Goal: Task Accomplishment & Management: Manage account settings

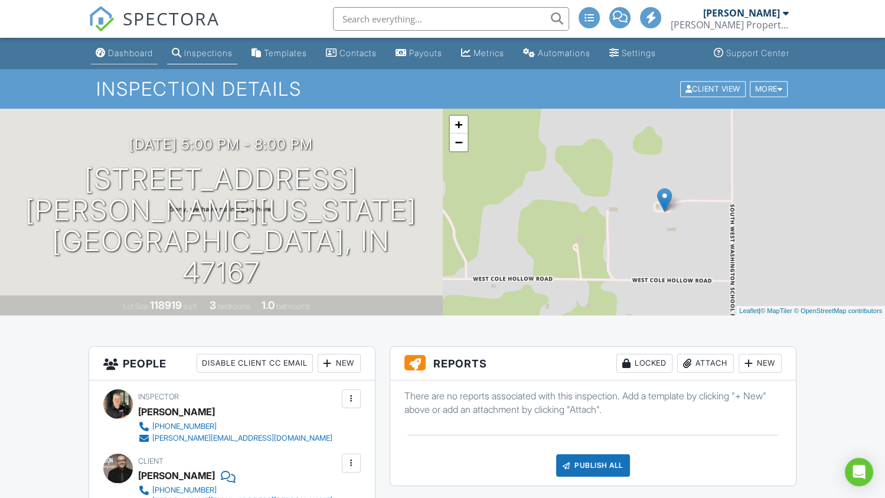
click at [136, 54] on div "Dashboard" at bounding box center [130, 53] width 45 height 10
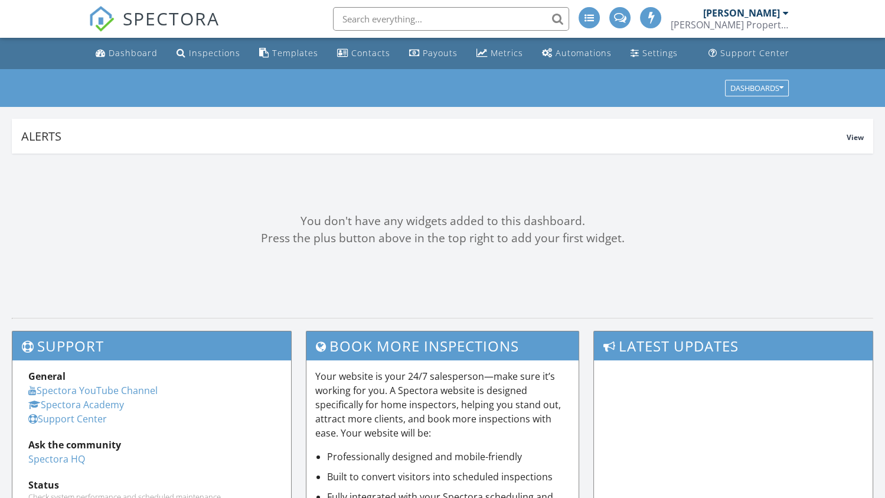
click at [219, 54] on div "Inspections" at bounding box center [214, 52] width 51 height 11
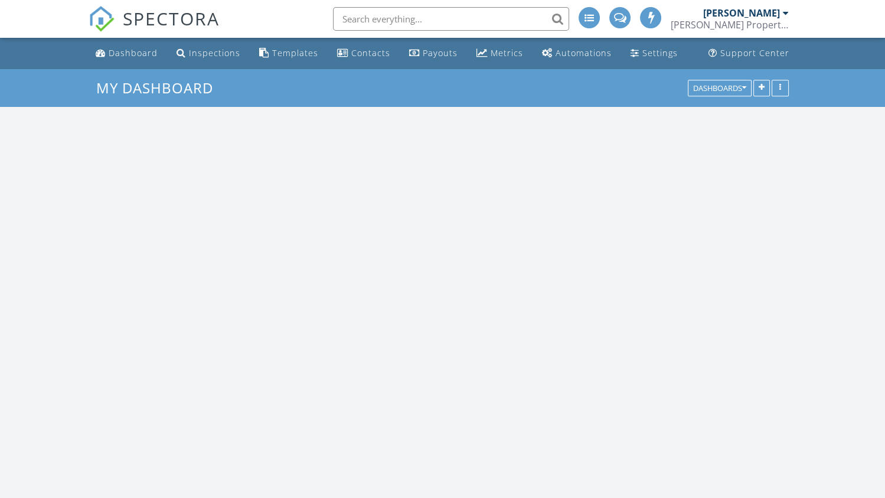
scroll to position [1093, 903]
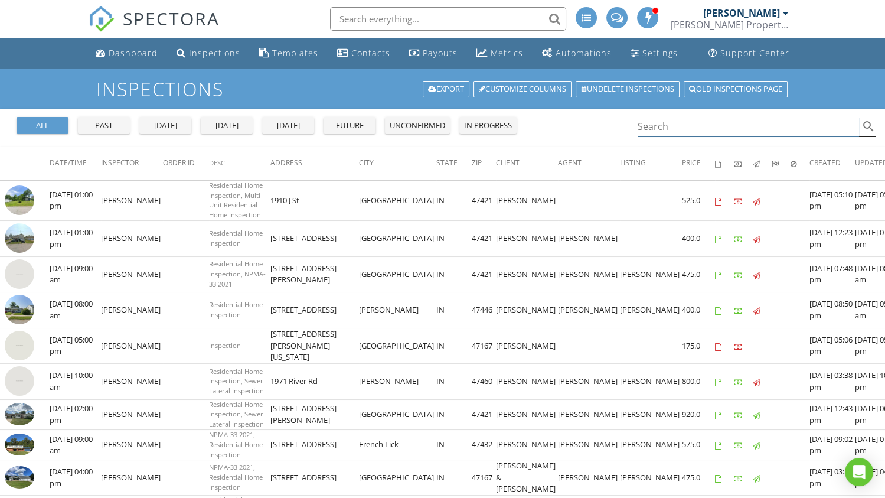
click at [672, 125] on input "Search" at bounding box center [749, 126] width 222 height 19
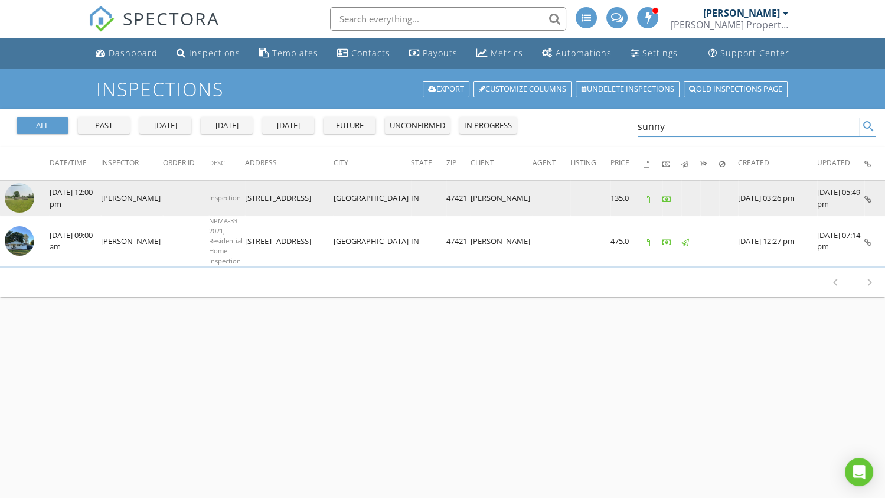
type input "sunny"
click at [22, 197] on img at bounding box center [20, 198] width 30 height 30
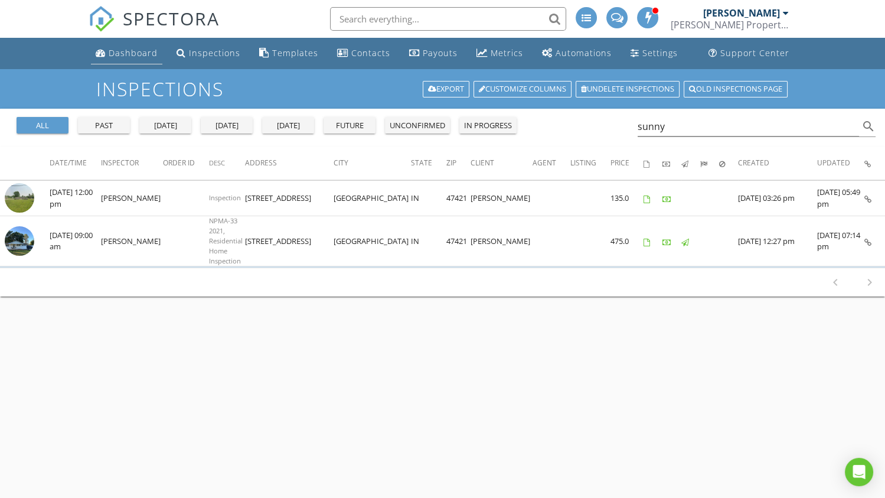
click at [123, 51] on div "Dashboard" at bounding box center [133, 52] width 49 height 11
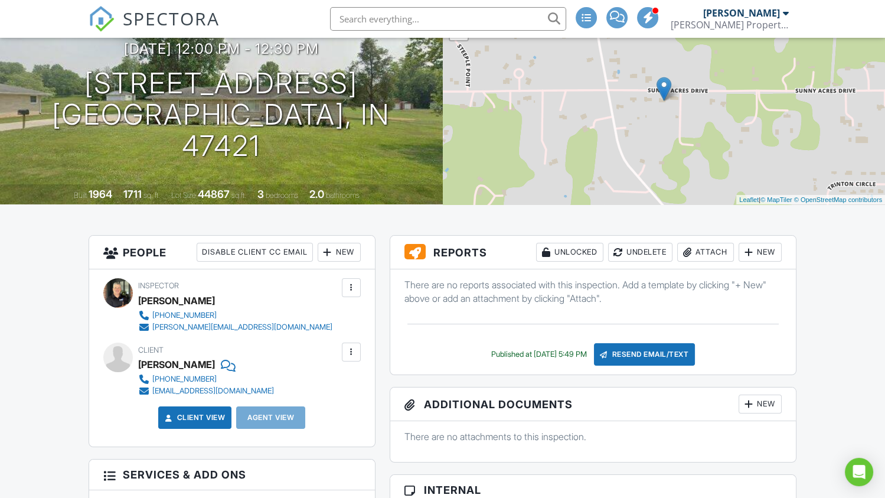
scroll to position [118, 0]
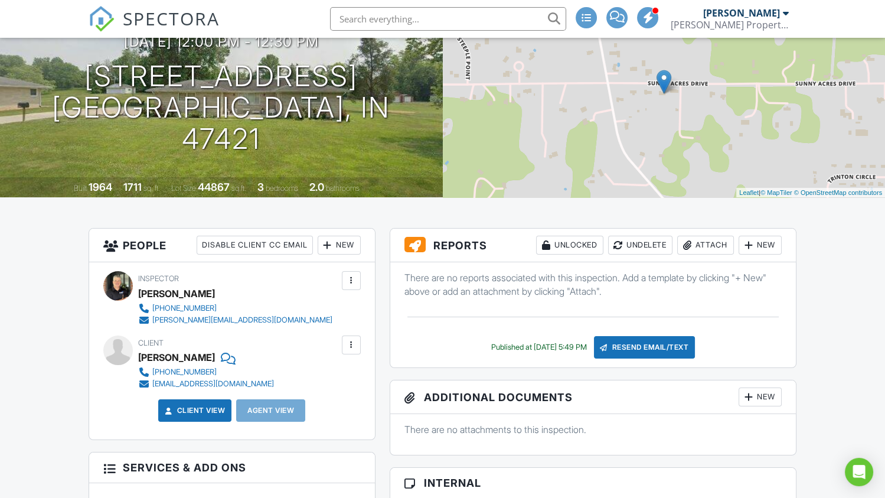
click at [206, 384] on div "idagaley51@gmail.com" at bounding box center [213, 383] width 122 height 9
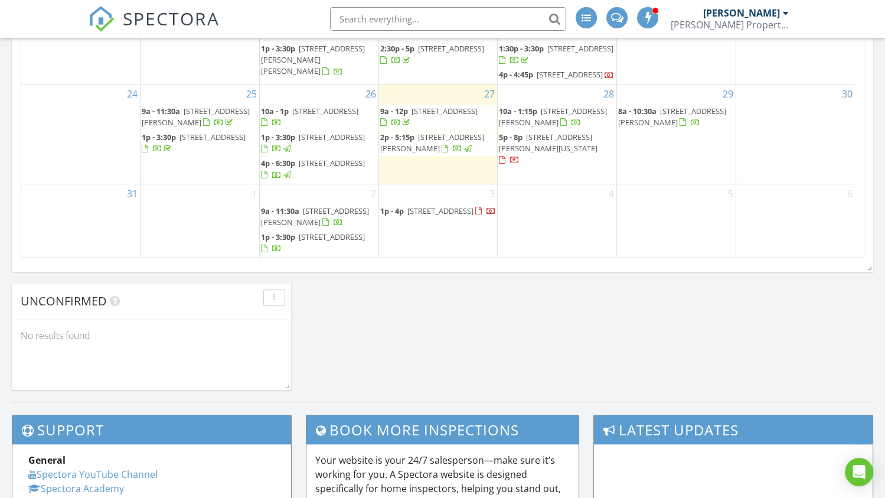
scroll to position [431, 0]
click at [515, 154] on link "5p - 8p 4597 SW Washington School Rd, Salem 47167" at bounding box center [557, 149] width 116 height 37
click at [552, 112] on span "1971 River Rd, Spencer 47460" at bounding box center [553, 117] width 108 height 22
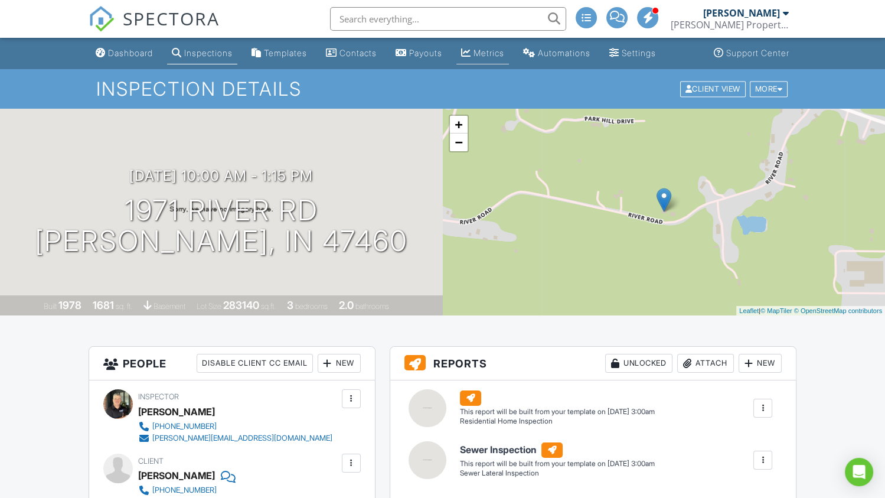
click at [499, 53] on div "Metrics" at bounding box center [489, 53] width 31 height 10
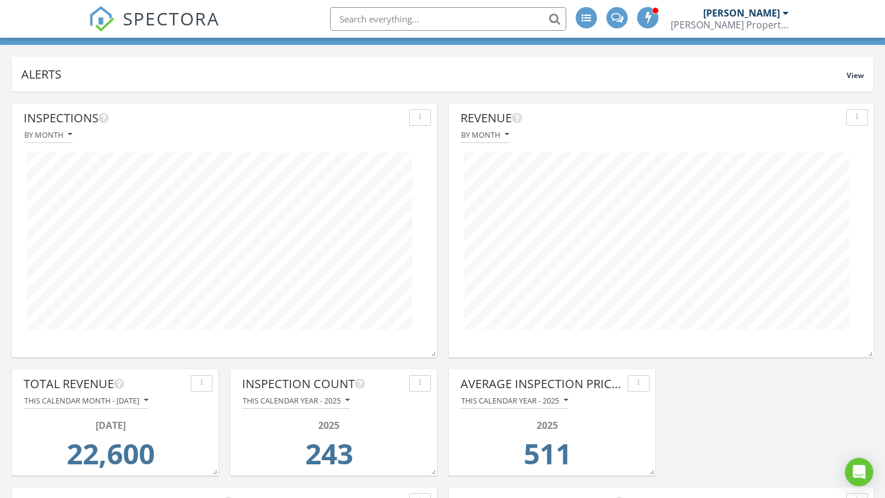
scroll to position [118, 0]
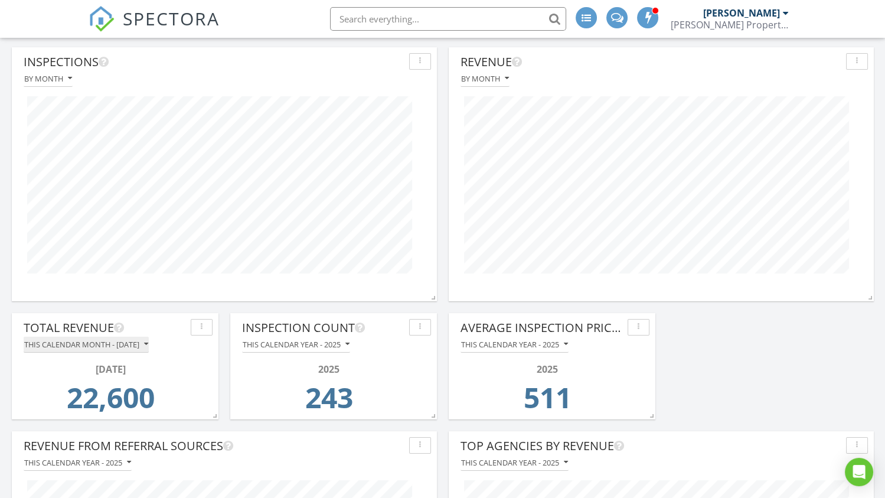
click at [149, 349] on button "This calendar month - [DATE]" at bounding box center [86, 345] width 125 height 16
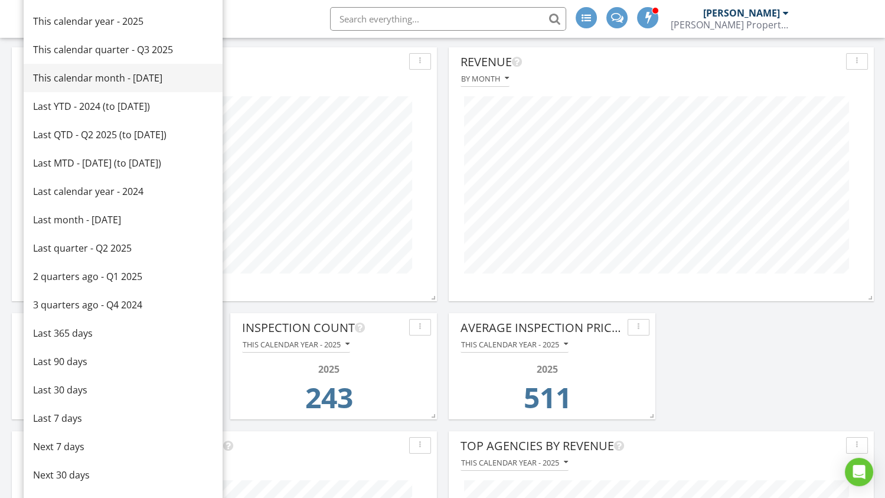
scroll to position [58, 0]
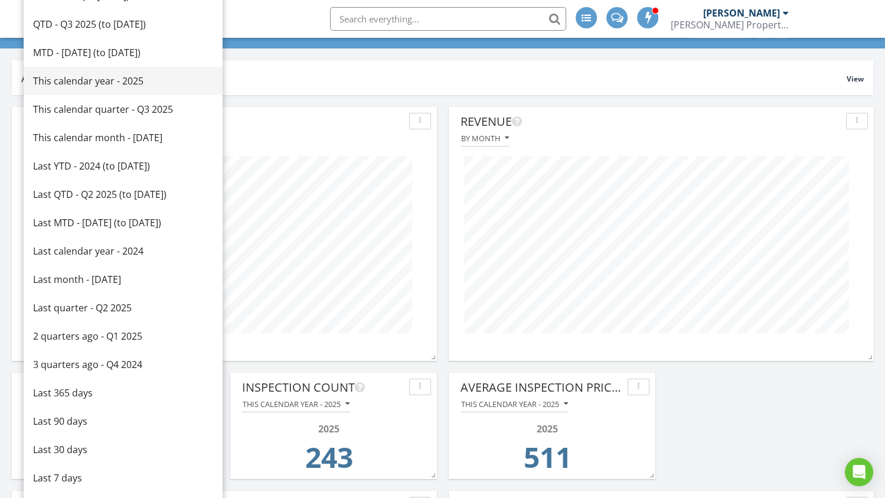
click at [86, 79] on div "This calendar year - 2025" at bounding box center [123, 81] width 180 height 14
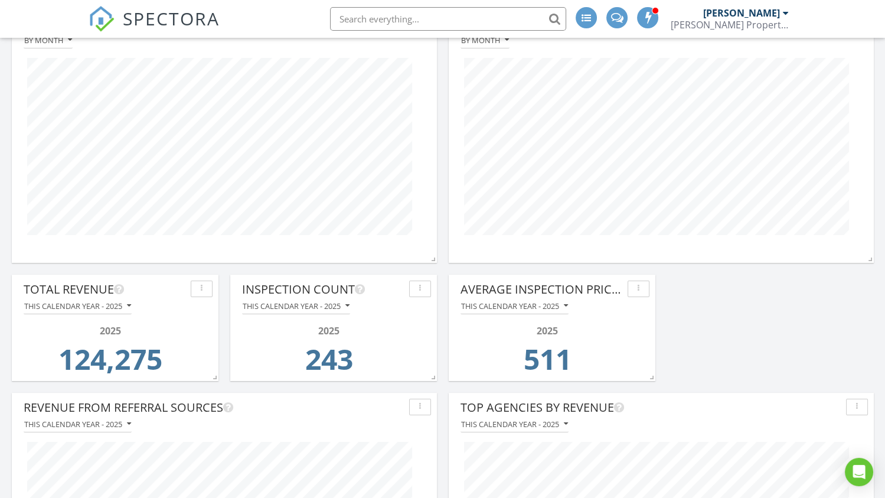
scroll to position [177, 0]
